Goal: Transaction & Acquisition: Purchase product/service

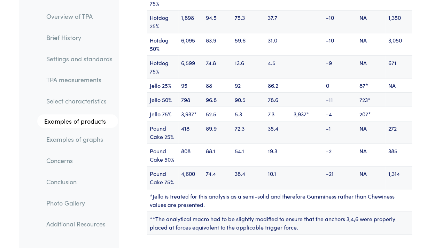
scroll to position [9433, 0]
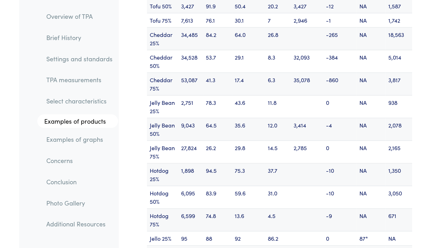
click at [68, 66] on link "Settings and standards" at bounding box center [79, 58] width 77 height 16
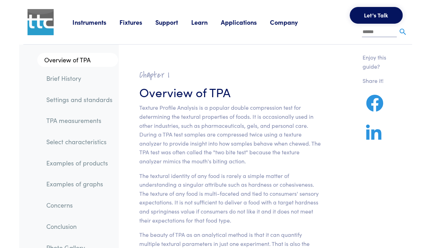
click at [374, 32] on input "text" at bounding box center [379, 32] width 35 height 10
type input "******"
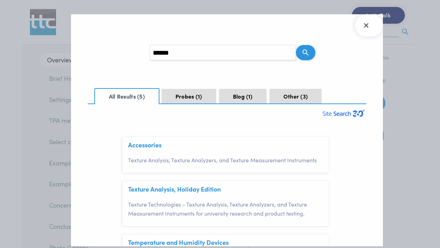
scroll to position [29, 0]
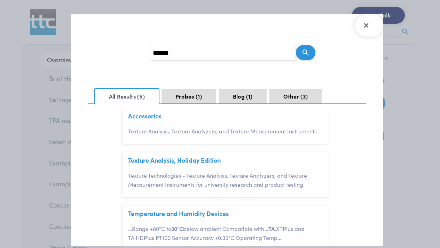
click at [138, 116] on link "Accessories" at bounding box center [144, 115] width 33 height 9
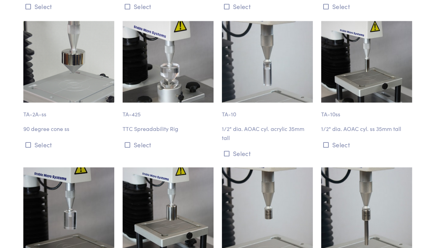
scroll to position [1010, 0]
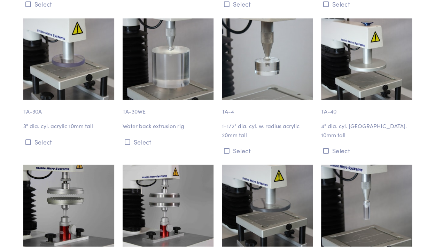
click at [327, 116] on p "TA-40" at bounding box center [366, 108] width 91 height 16
click at [326, 157] on div "TA-40 4" dia. cyl. [GEOGRAPHIC_DATA]. 10mm tall Select" at bounding box center [366, 87] width 99 height 138
click at [324, 153] on button "Select" at bounding box center [366, 150] width 91 height 11
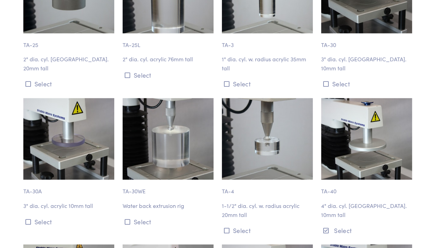
scroll to position [929, 0]
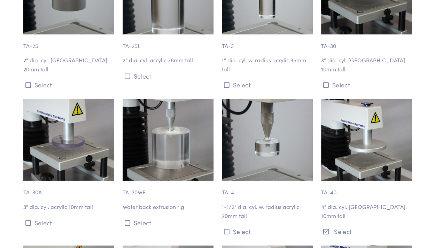
click at [344, 173] on img at bounding box center [366, 140] width 91 height 82
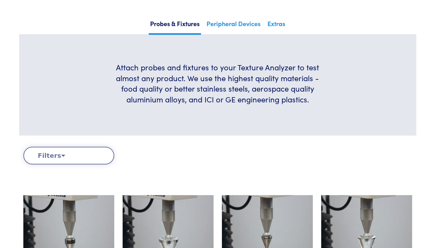
scroll to position [0, 0]
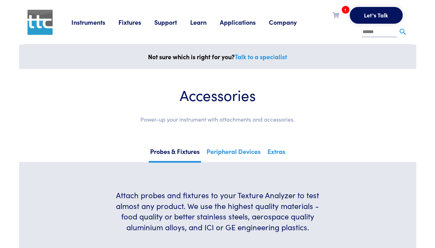
click at [332, 13] on icon at bounding box center [335, 15] width 7 height 6
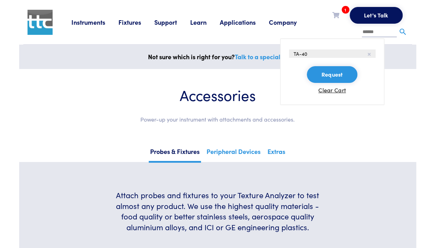
click at [317, 55] on li "TA-40" at bounding box center [332, 53] width 86 height 8
